Goal: Transaction & Acquisition: Purchase product/service

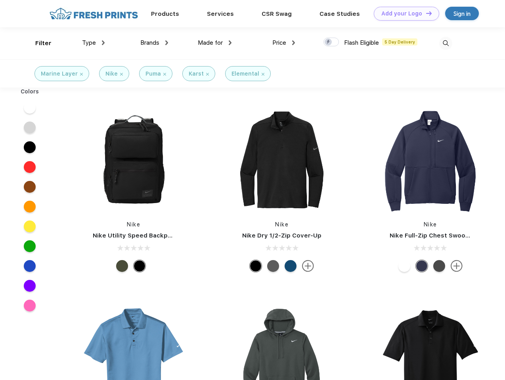
click at [403, 13] on link "Add your Logo Design Tool" at bounding box center [405, 14] width 65 height 14
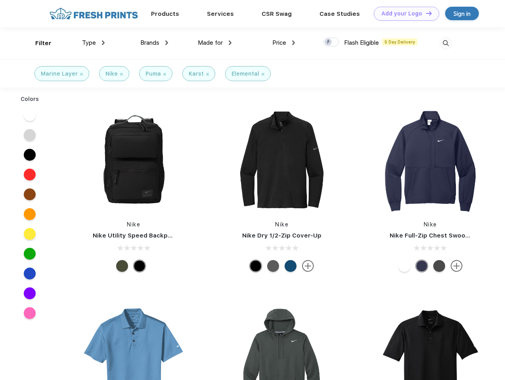
click at [0, 0] on div "Design Tool" at bounding box center [0, 0] width 0 height 0
click at [425, 13] on link "Add your Logo Design Tool" at bounding box center [405, 14] width 65 height 14
click at [38, 43] on div "Filter" at bounding box center [43, 43] width 16 height 9
click at [93, 43] on span "Type" at bounding box center [89, 42] width 14 height 7
click at [154, 43] on span "Brands" at bounding box center [149, 42] width 19 height 7
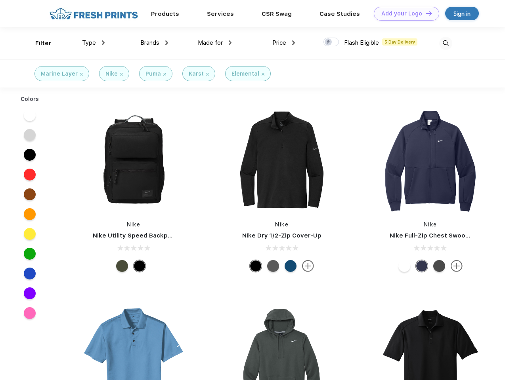
click at [215, 43] on span "Made for" at bounding box center [210, 42] width 25 height 7
click at [284, 43] on span "Price" at bounding box center [279, 42] width 14 height 7
click at [331, 42] on div at bounding box center [330, 42] width 15 height 9
click at [328, 42] on input "checkbox" at bounding box center [325, 39] width 5 height 5
click at [445, 43] on img at bounding box center [445, 43] width 13 height 13
